Goal: Check status: Check status

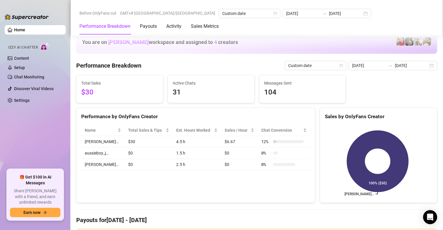
scroll to position [716, 0]
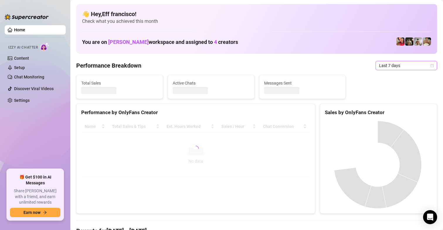
click at [389, 66] on span "Last 7 days" at bounding box center [406, 65] width 54 height 9
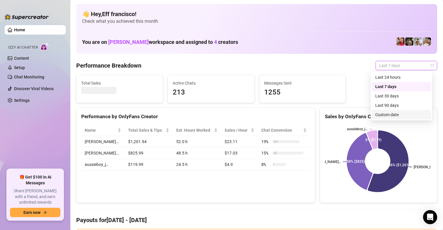
click at [383, 115] on div "Custom date" at bounding box center [401, 115] width 52 height 6
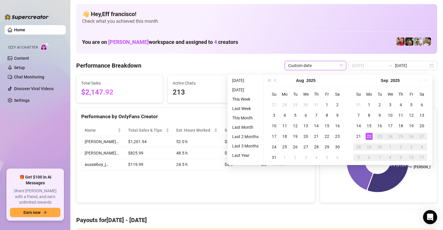
click at [369, 136] on div "22" at bounding box center [368, 136] width 7 height 7
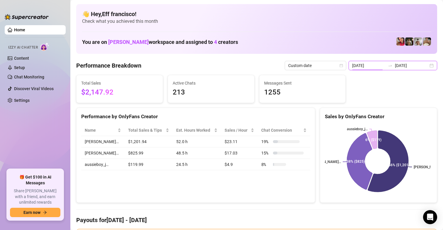
click at [365, 67] on input "[DATE]" at bounding box center [368, 65] width 33 height 6
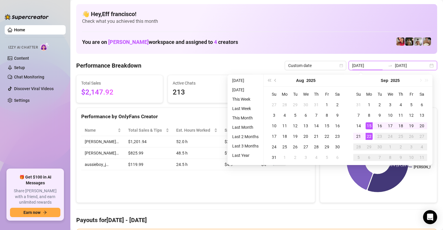
type input "[DATE]"
click at [369, 137] on div "22" at bounding box center [368, 136] width 7 height 7
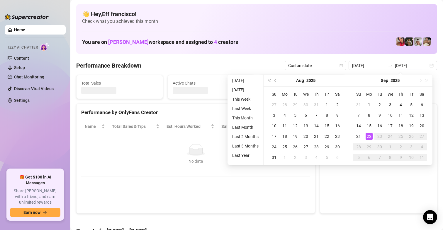
type input "[DATE]"
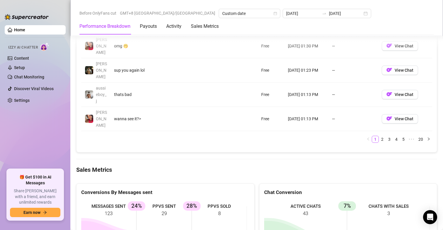
scroll to position [700, 0]
